Goal: Check status: Check status

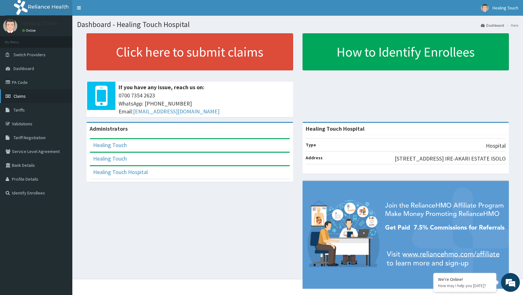
click at [31, 95] on link "Claims" at bounding box center [36, 96] width 72 height 14
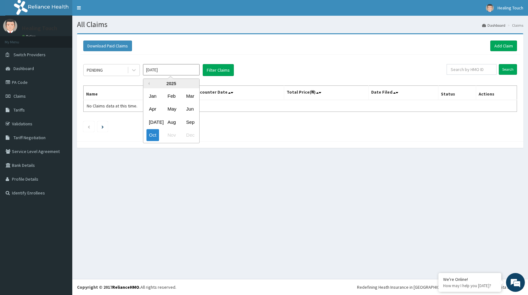
click at [157, 69] on input "[DATE]" at bounding box center [171, 69] width 57 height 11
click at [193, 120] on div "Sep" at bounding box center [190, 122] width 13 height 12
type input "Sep 2025"
click at [109, 73] on div "PENDING" at bounding box center [106, 70] width 44 height 10
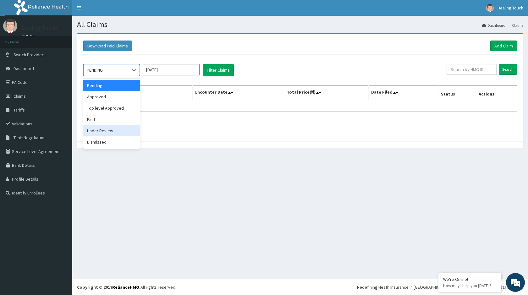
click at [120, 125] on div "Under Review" at bounding box center [111, 130] width 57 height 11
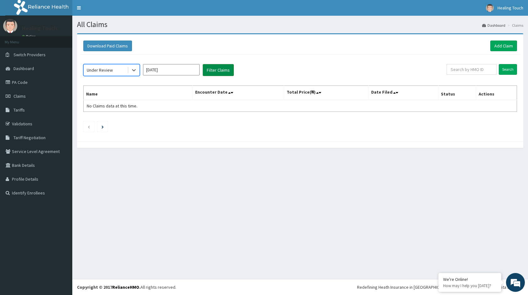
click at [206, 70] on button "Filter Claims" at bounding box center [218, 70] width 31 height 12
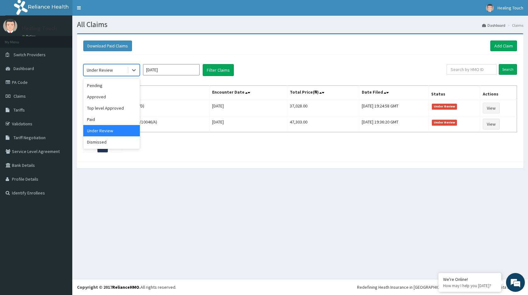
click at [127, 69] on div "Under Review" at bounding box center [106, 70] width 44 height 10
click at [113, 95] on div "Approved" at bounding box center [111, 96] width 57 height 11
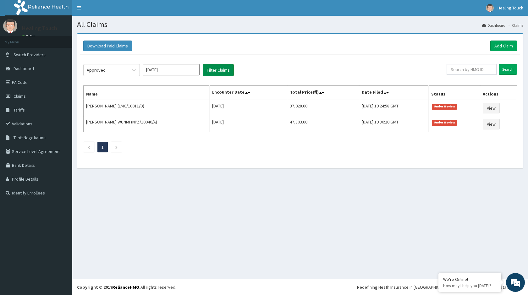
click at [225, 66] on button "Filter Claims" at bounding box center [218, 70] width 31 height 12
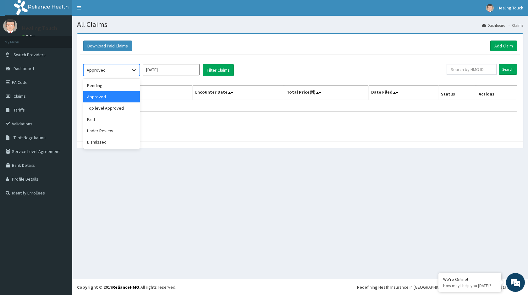
click at [135, 73] on icon at bounding box center [134, 70] width 6 height 6
click at [112, 118] on div "Paid" at bounding box center [111, 119] width 57 height 11
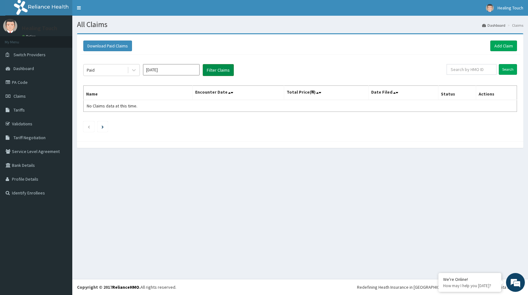
click at [219, 71] on button "Filter Claims" at bounding box center [218, 70] width 31 height 12
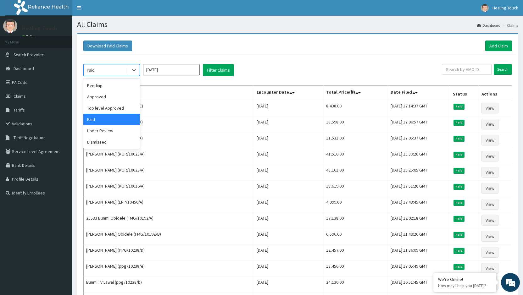
click at [124, 74] on div "Paid" at bounding box center [106, 70] width 44 height 10
click at [117, 141] on div "Dismissed" at bounding box center [111, 141] width 57 height 11
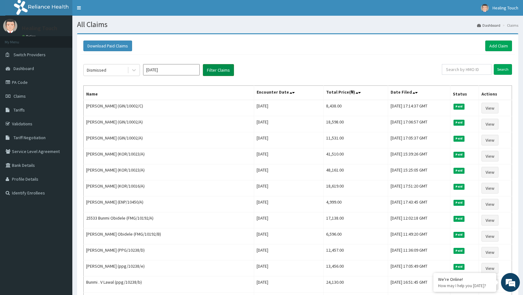
click at [219, 69] on button "Filter Claims" at bounding box center [218, 70] width 31 height 12
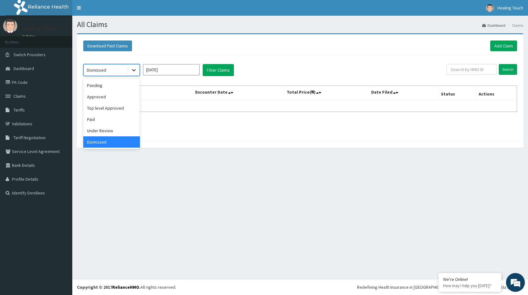
click at [131, 69] on icon at bounding box center [134, 70] width 6 height 6
click at [114, 127] on div "Under Review" at bounding box center [111, 130] width 57 height 11
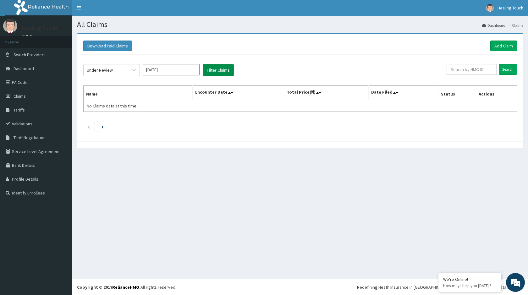
click at [212, 71] on button "Filter Claims" at bounding box center [218, 70] width 31 height 12
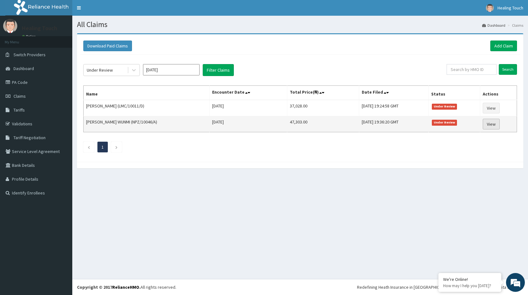
click at [492, 125] on link "View" at bounding box center [491, 124] width 17 height 11
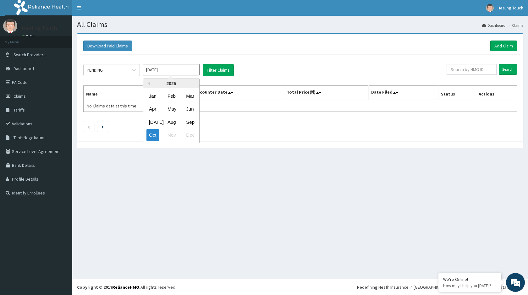
click at [179, 72] on input "Oct 2025" at bounding box center [171, 69] width 57 height 11
click at [186, 124] on div "Sep" at bounding box center [190, 122] width 13 height 12
type input "[DATE]"
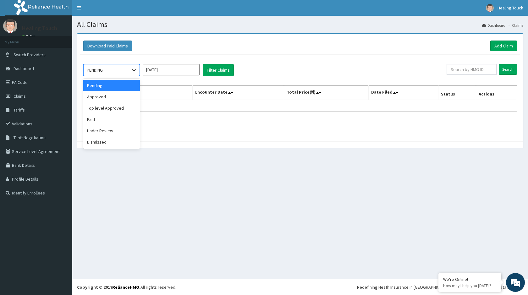
click at [130, 70] on div at bounding box center [133, 69] width 11 height 11
click at [108, 100] on div "Approved" at bounding box center [111, 96] width 57 height 11
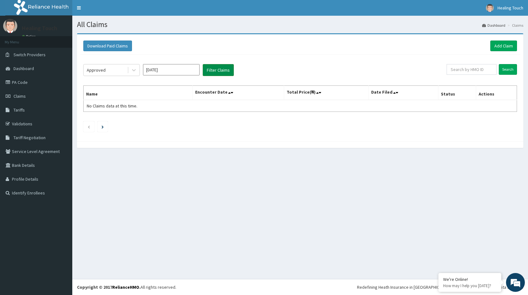
click at [209, 71] on button "Filter Claims" at bounding box center [218, 70] width 31 height 12
click at [136, 67] on icon at bounding box center [134, 70] width 6 height 6
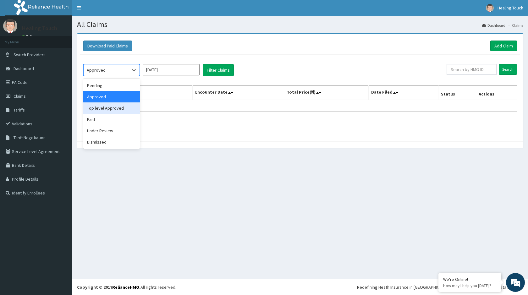
click at [119, 106] on div "Top level Approved" at bounding box center [111, 107] width 57 height 11
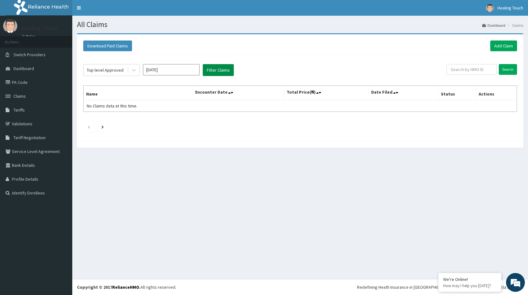
click at [214, 71] on button "Filter Claims" at bounding box center [218, 70] width 31 height 12
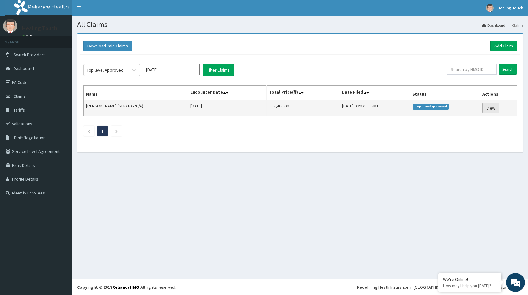
click at [493, 110] on link "View" at bounding box center [490, 108] width 17 height 11
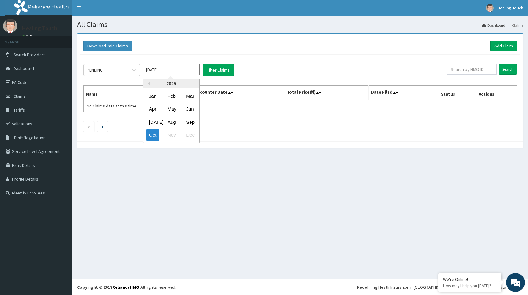
click at [179, 66] on input "[DATE]" at bounding box center [171, 69] width 57 height 11
click at [190, 120] on div "Sep" at bounding box center [190, 122] width 13 height 12
type input "Sep 2025"
click at [103, 69] on div "PENDING" at bounding box center [95, 70] width 16 height 6
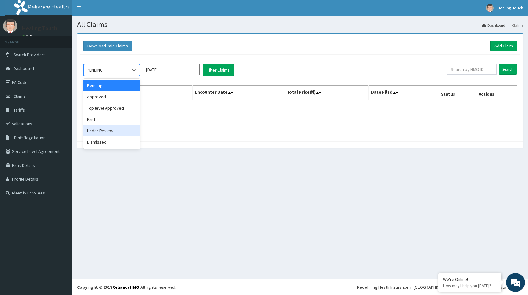
click at [102, 126] on div "Under Review" at bounding box center [111, 130] width 57 height 11
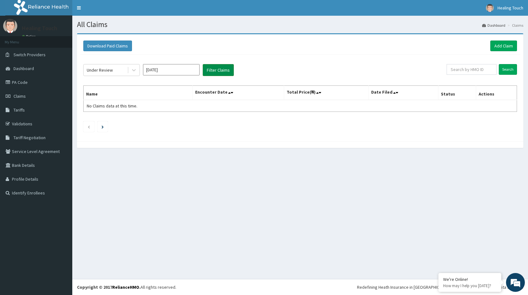
click at [221, 74] on button "Filter Claims" at bounding box center [218, 70] width 31 height 12
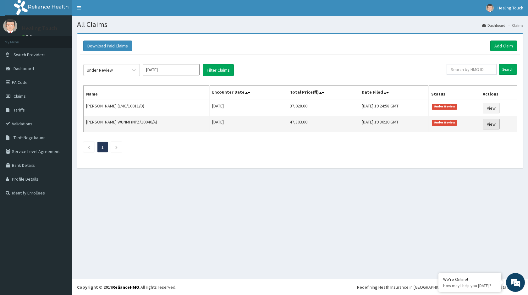
click at [492, 124] on link "View" at bounding box center [491, 124] width 17 height 11
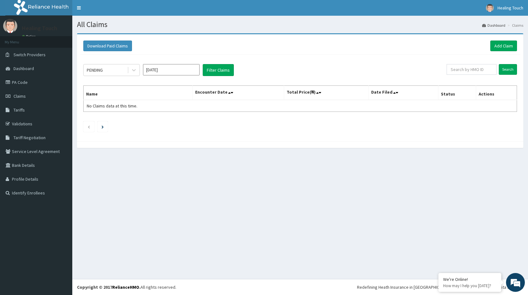
click at [184, 74] on input "[DATE]" at bounding box center [171, 69] width 57 height 11
click at [191, 119] on div "Sep" at bounding box center [190, 122] width 13 height 12
type input "Sep 2025"
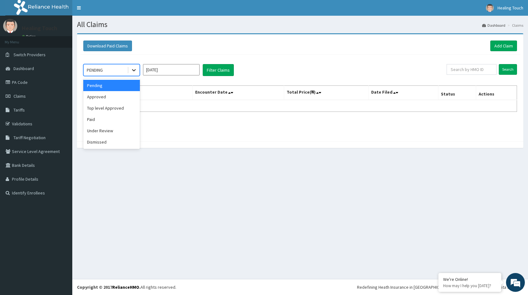
click at [129, 72] on div at bounding box center [133, 69] width 11 height 11
click at [118, 126] on div "Under Review" at bounding box center [111, 130] width 57 height 11
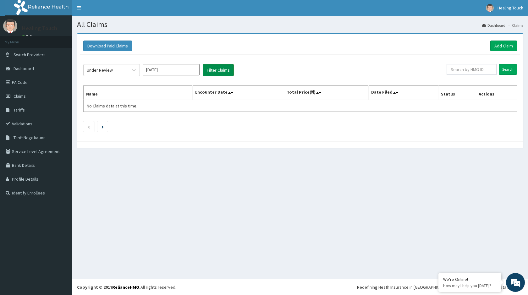
click at [227, 68] on button "Filter Claims" at bounding box center [218, 70] width 31 height 12
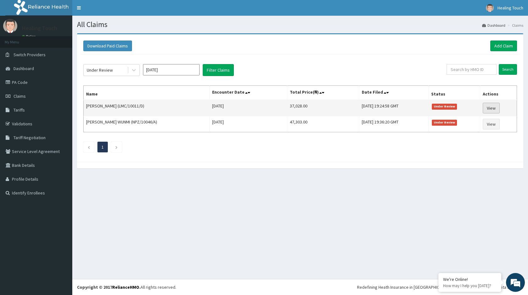
click at [496, 105] on link "View" at bounding box center [491, 108] width 17 height 11
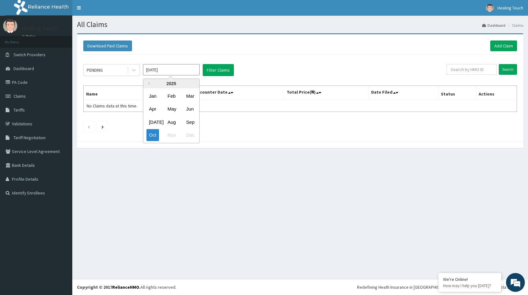
click at [173, 71] on input "Oct 2025" at bounding box center [171, 69] width 57 height 11
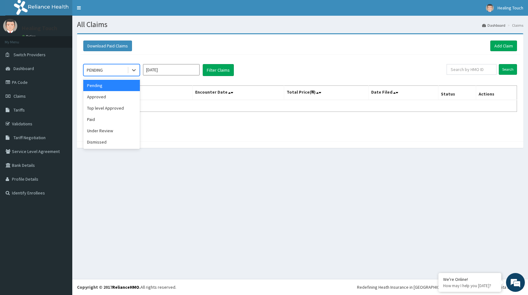
click at [119, 73] on div "PENDING" at bounding box center [106, 70] width 44 height 10
click at [114, 98] on div "Approved" at bounding box center [111, 96] width 57 height 11
click at [209, 69] on button "Filter Claims" at bounding box center [218, 70] width 31 height 12
